Goal: Task Accomplishment & Management: Manage account settings

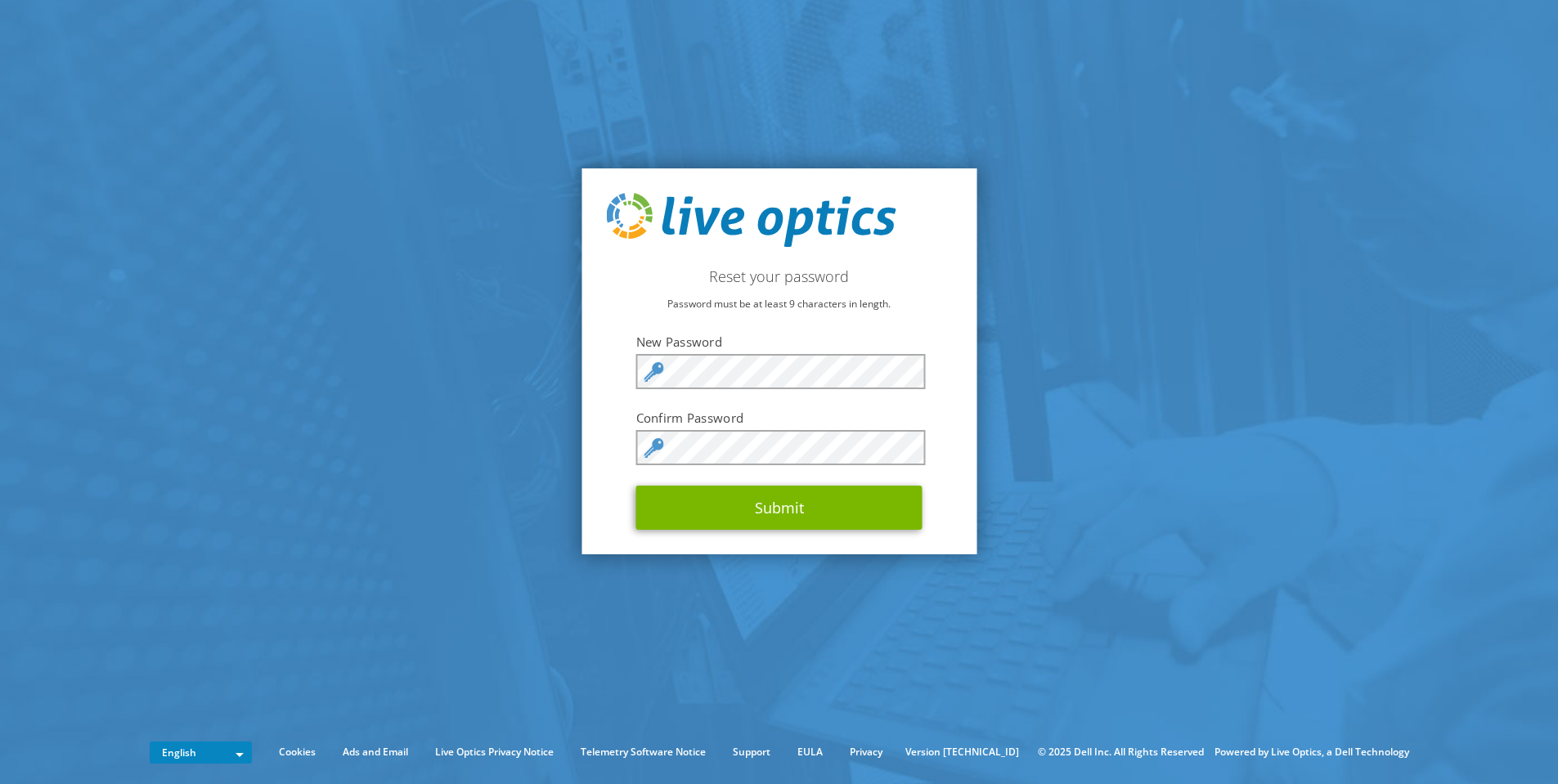
click at [952, 422] on div "Reset your password Password must be at least 9 characters in length. New Passw…" at bounding box center [779, 360] width 395 height 385
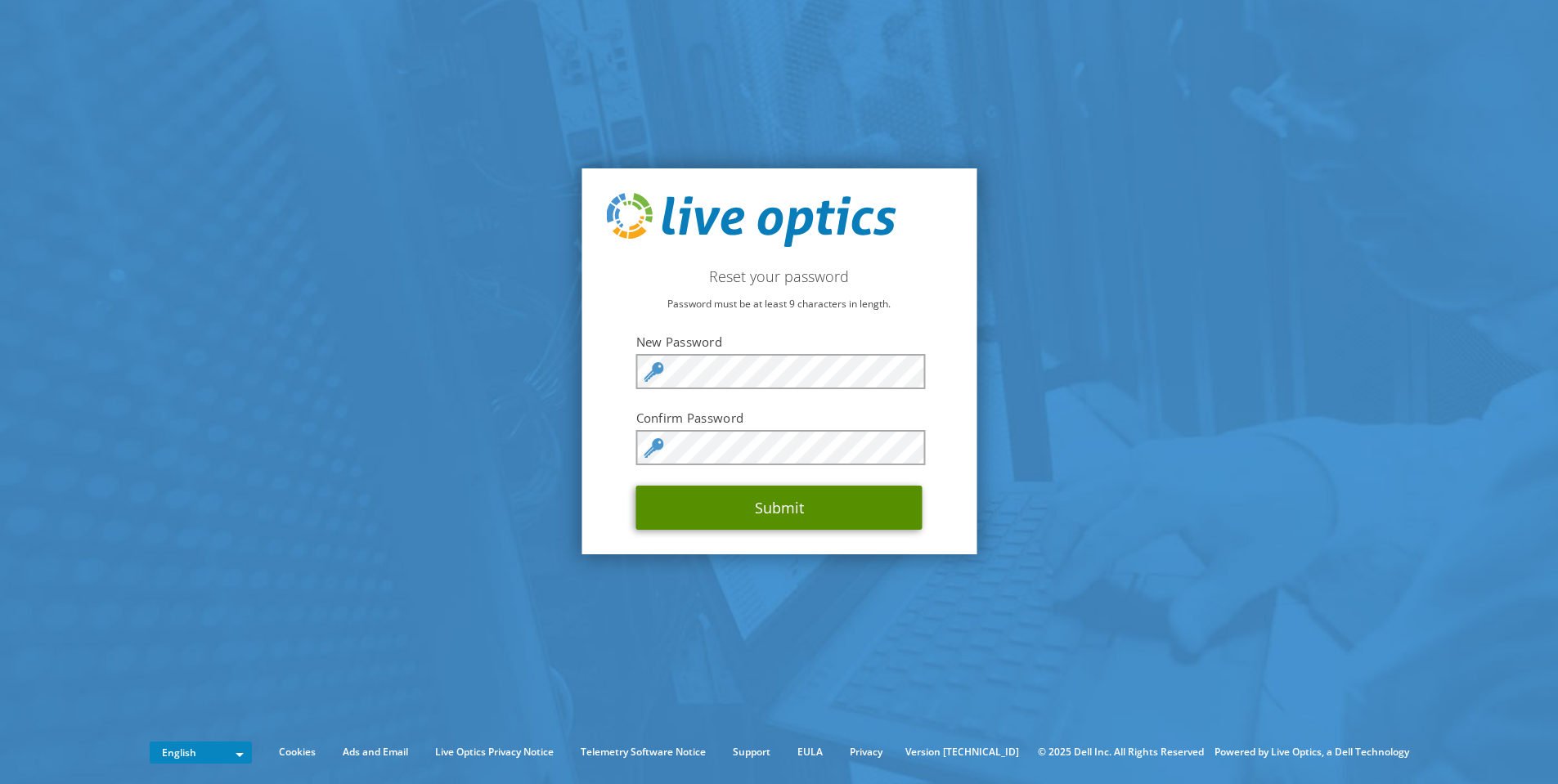
click at [797, 498] on button "Submit" at bounding box center [779, 507] width 286 height 44
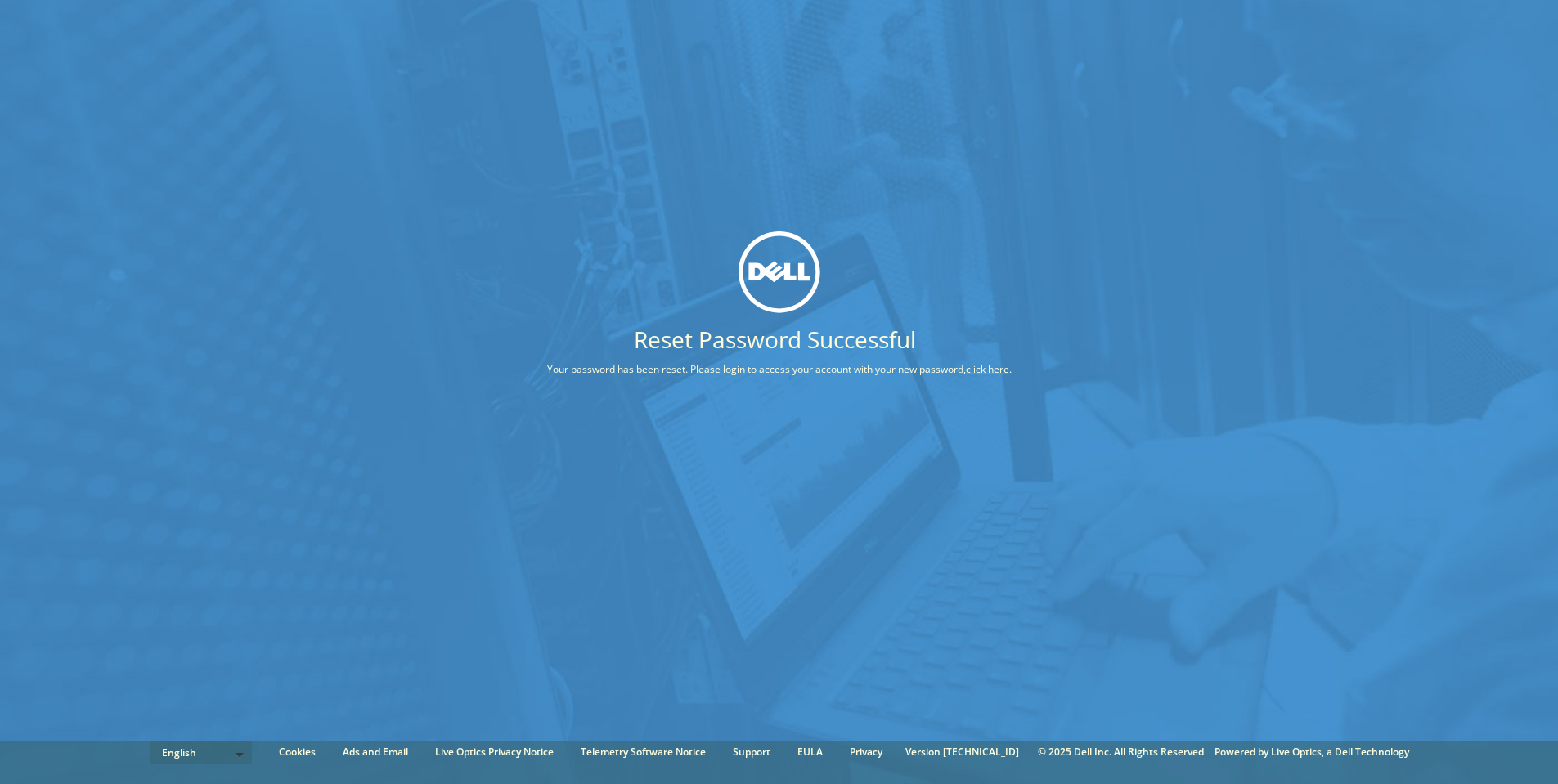
click at [998, 367] on link "click here" at bounding box center [988, 369] width 43 height 14
